Goal: Transaction & Acquisition: Book appointment/travel/reservation

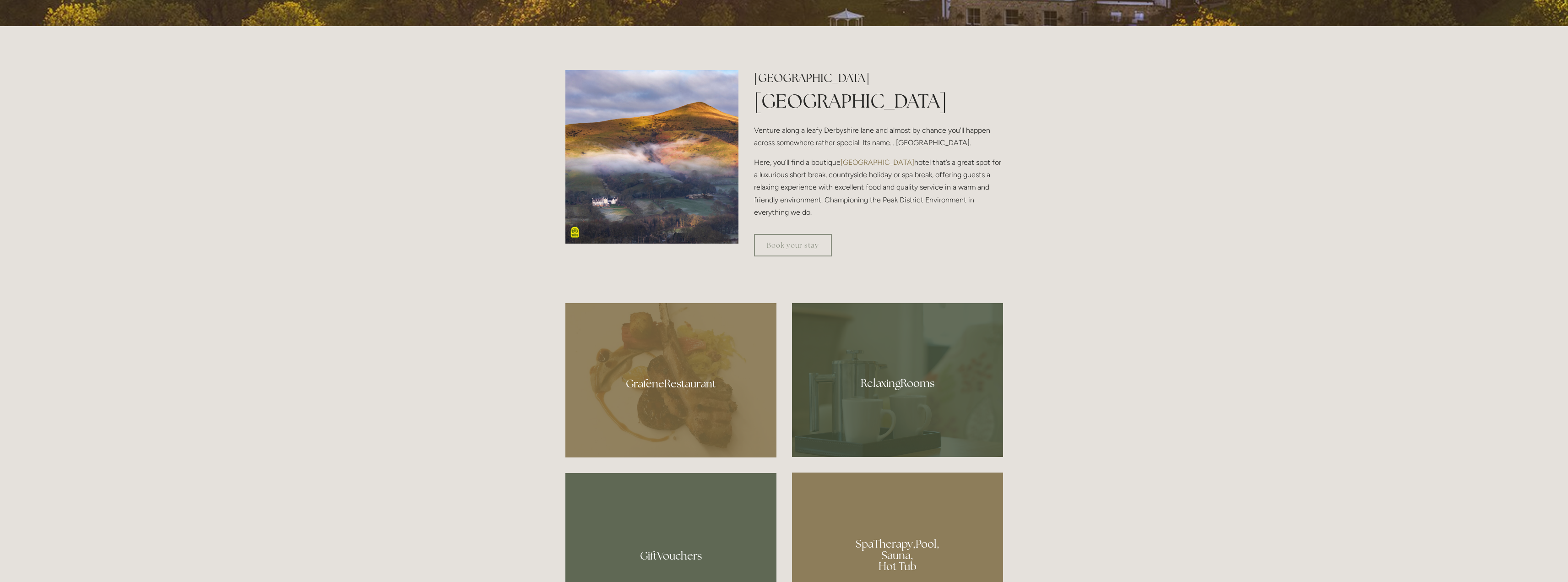
scroll to position [321, 0]
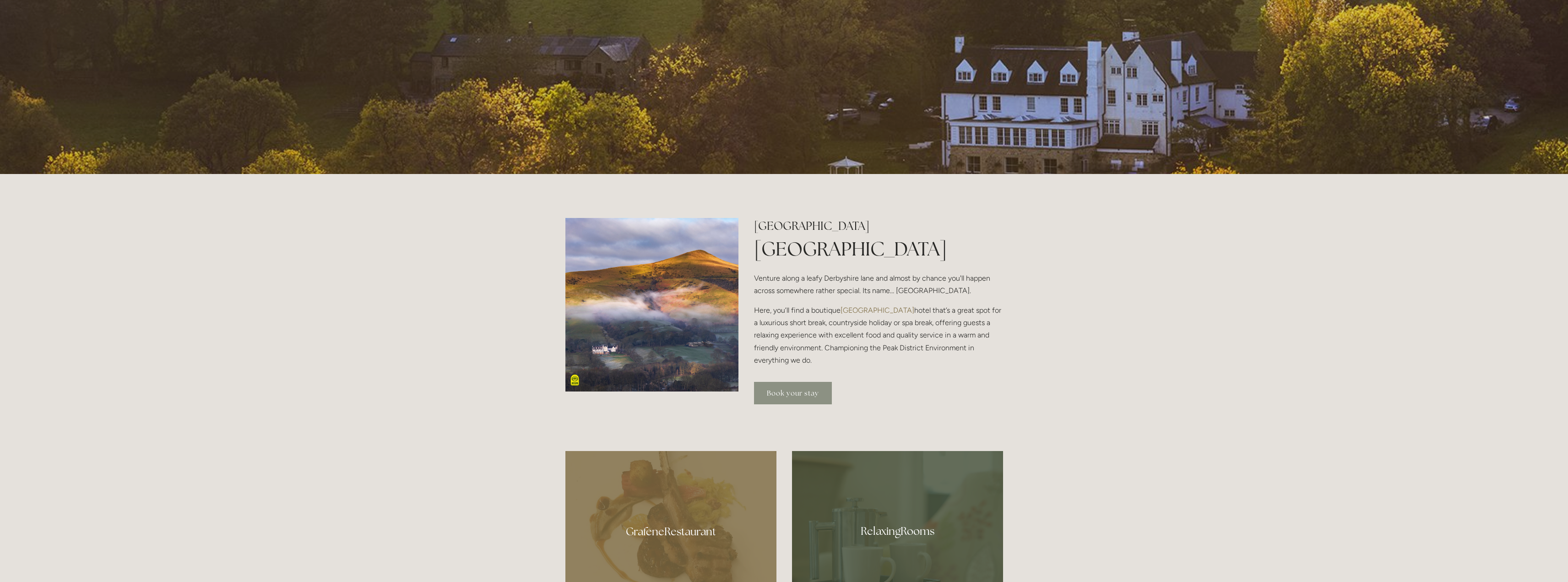
click at [806, 393] on link "Book your stay" at bounding box center [793, 393] width 77 height 22
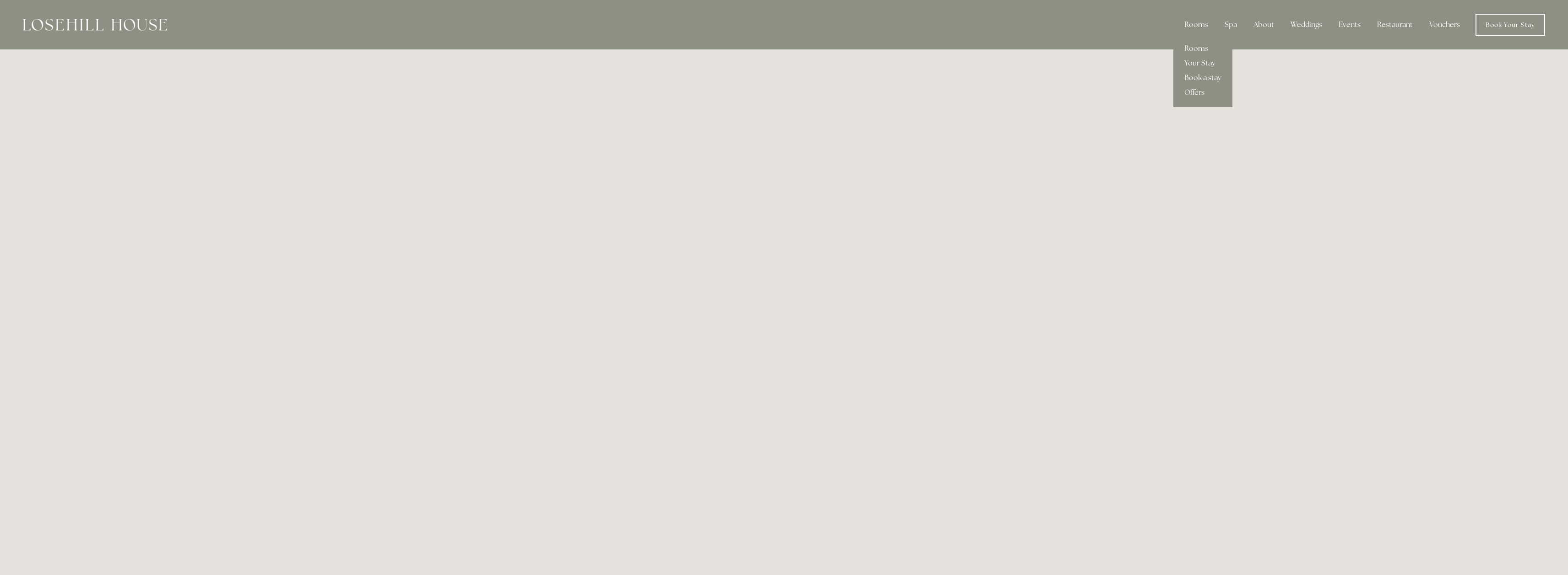
click at [1208, 61] on link "Your Stay" at bounding box center [1203, 62] width 59 height 14
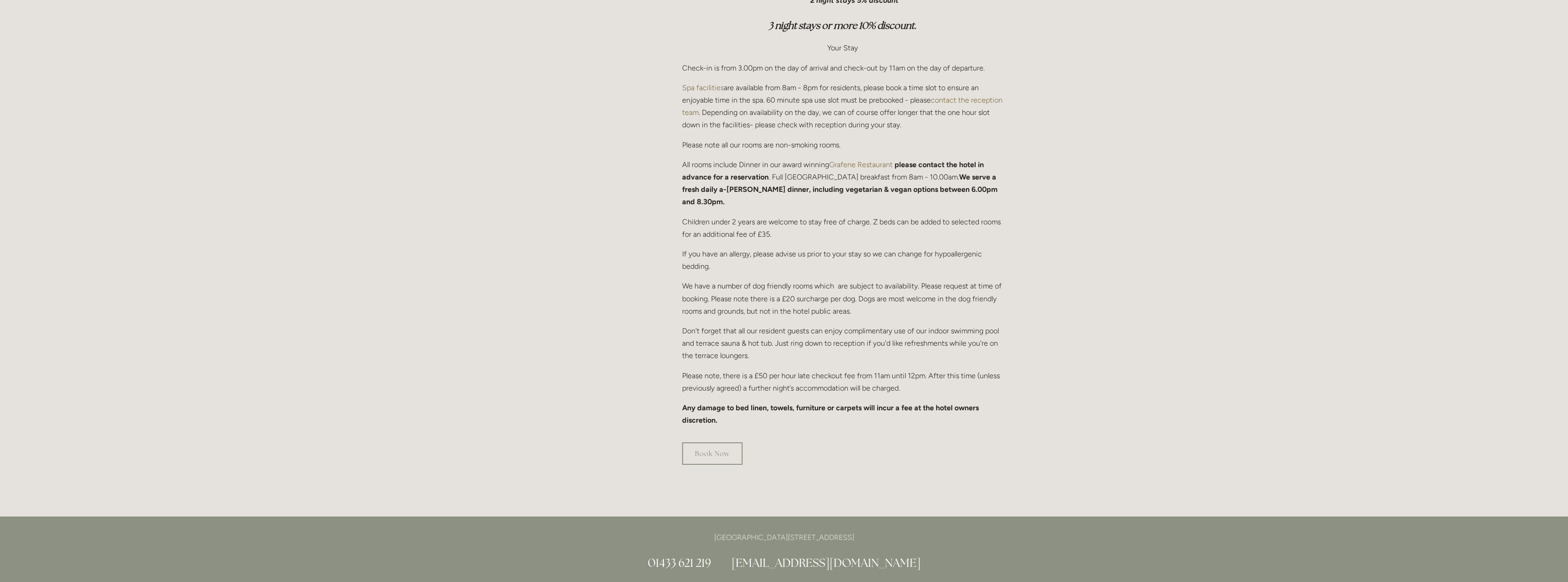
scroll to position [275, 0]
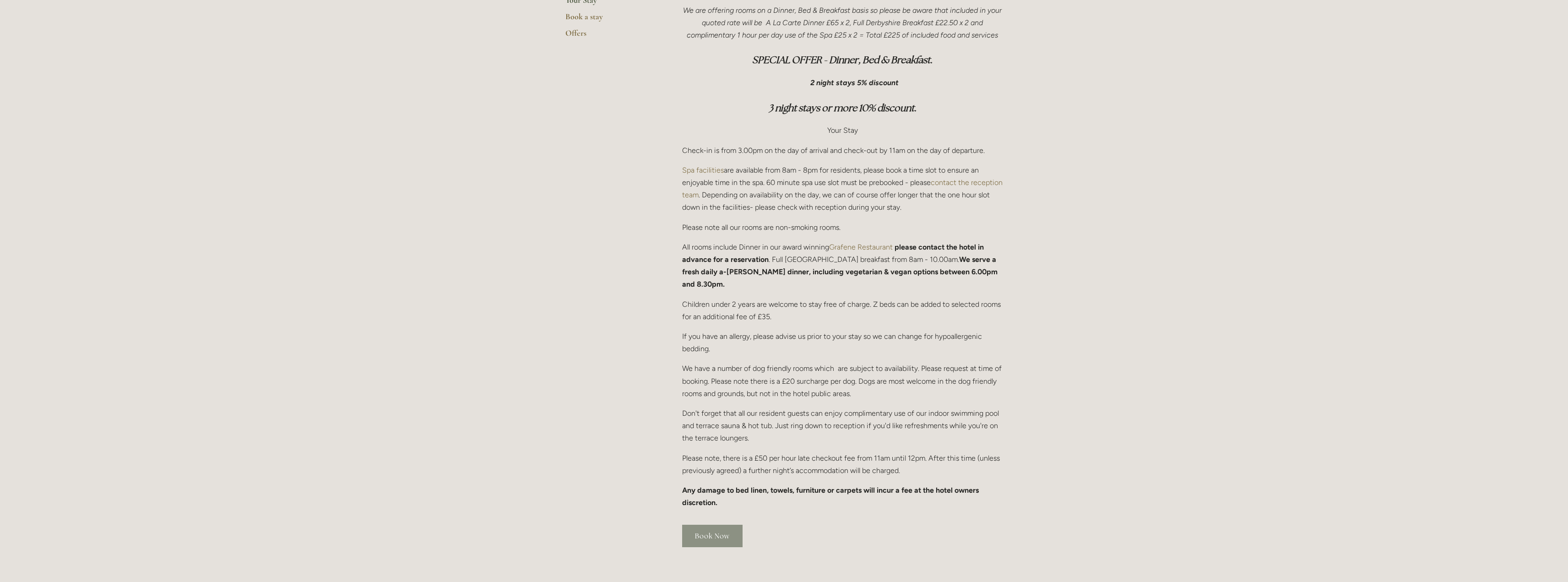
click at [709, 525] on link "Book Now" at bounding box center [711, 535] width 60 height 22
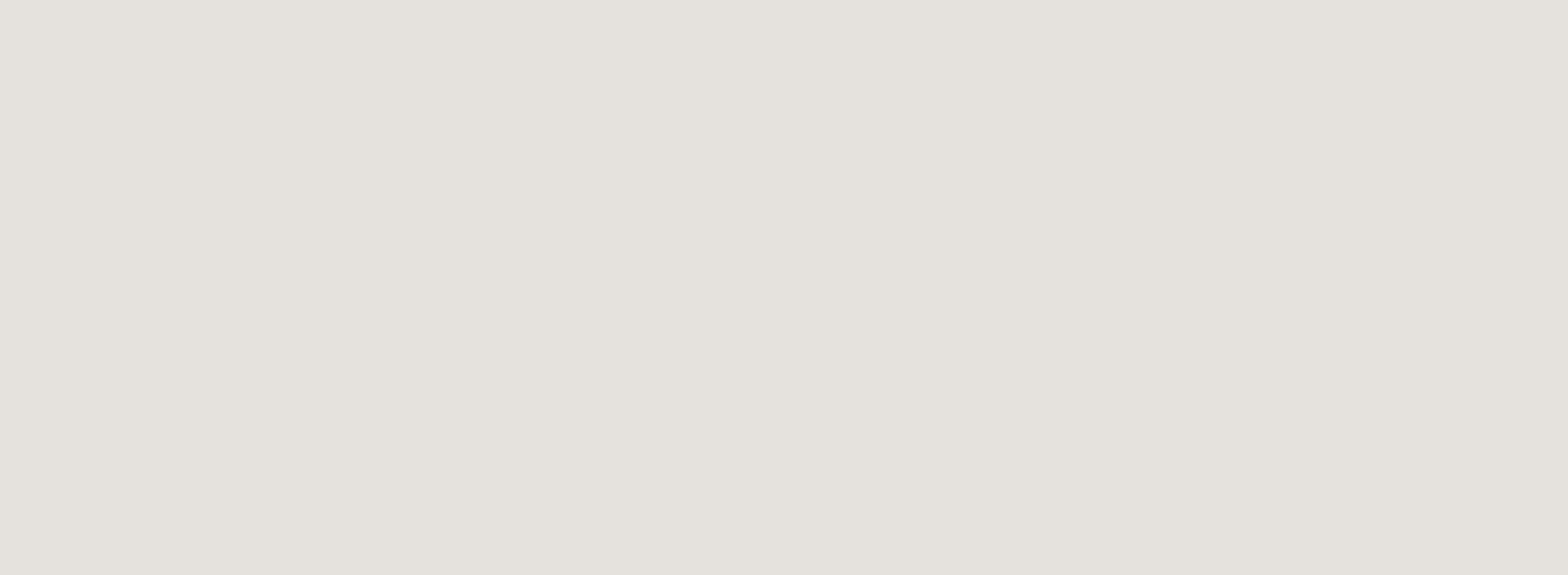
scroll to position [229, 0]
